Goal: Check status: Check status

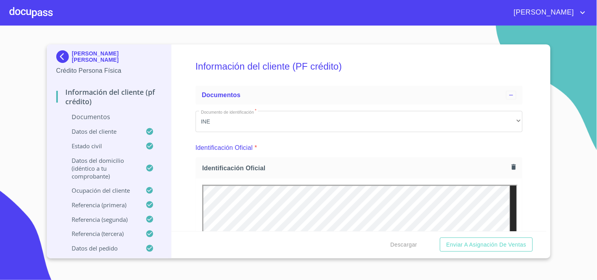
scroll to position [136, 0]
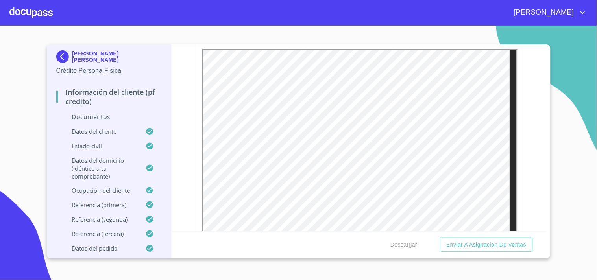
click at [30, 13] on div at bounding box center [30, 12] width 43 height 25
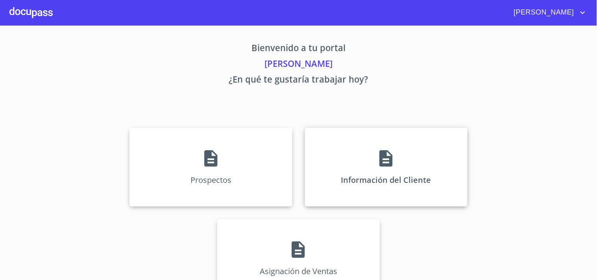
click at [384, 149] on div "Información del Cliente" at bounding box center [386, 167] width 162 height 79
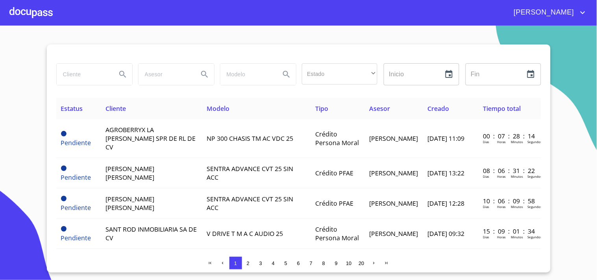
click at [77, 73] on input "search" at bounding box center [83, 74] width 53 height 21
type input "[PERSON_NAME]"
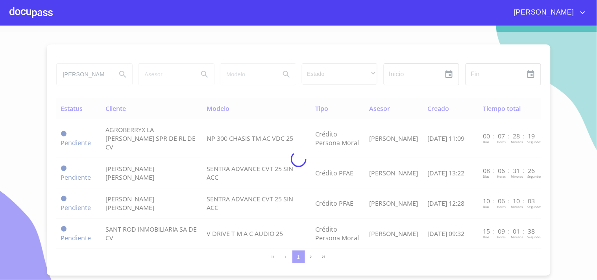
click at [121, 72] on div at bounding box center [298, 159] width 597 height 254
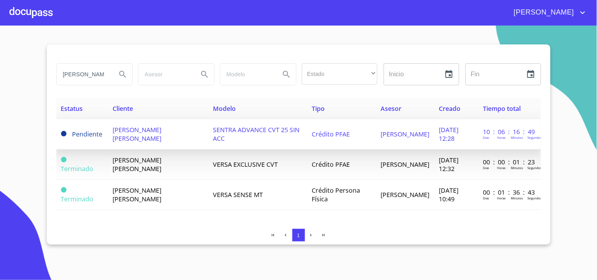
click at [138, 138] on td "[PERSON_NAME] [PERSON_NAME]" at bounding box center [158, 134] width 101 height 30
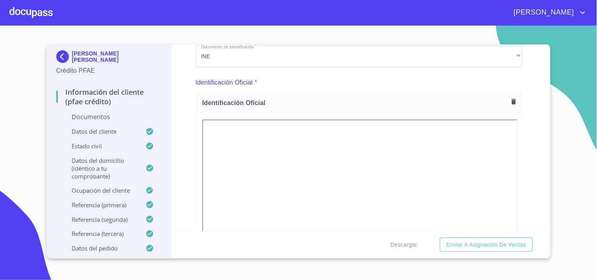
click at [33, 9] on div at bounding box center [30, 12] width 43 height 25
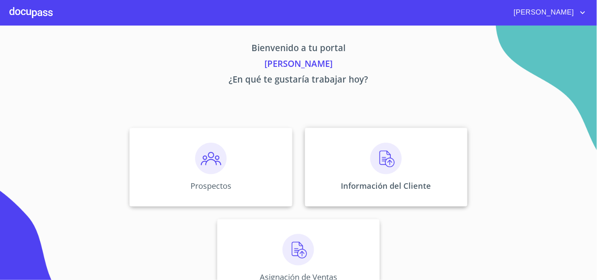
click at [391, 170] on img at bounding box center [385, 158] width 31 height 31
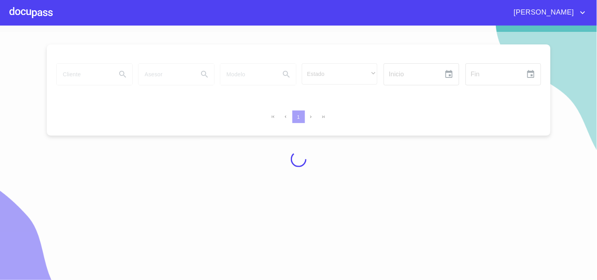
click at [83, 74] on div at bounding box center [298, 159] width 597 height 254
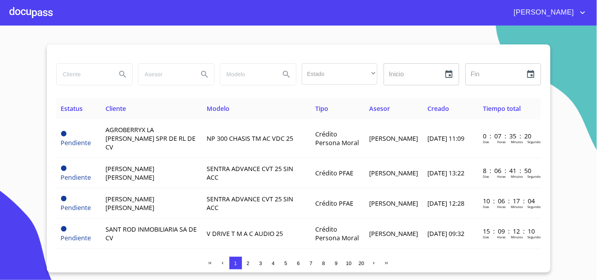
click at [92, 79] on input "search" at bounding box center [83, 74] width 53 height 21
type input "[PERSON_NAME]"
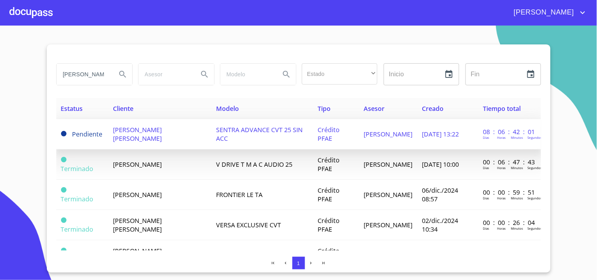
click at [239, 140] on td "SENTRA ADVANCE CVT 25 SIN ACC" at bounding box center [262, 134] width 102 height 30
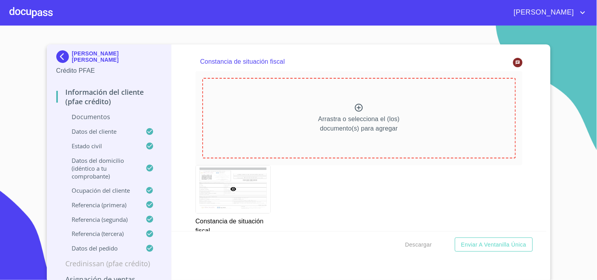
scroll to position [2168, 0]
